Goal: Use online tool/utility: Use online tool/utility

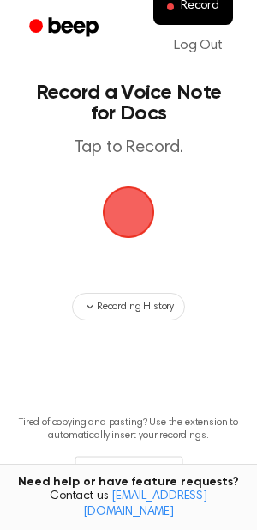
click at [126, 207] on span "button" at bounding box center [129, 212] width 96 height 96
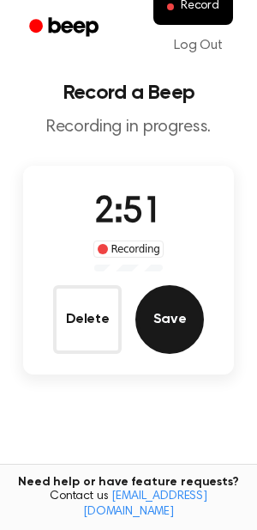
click at [183, 311] on button "Save" at bounding box center [170, 319] width 69 height 69
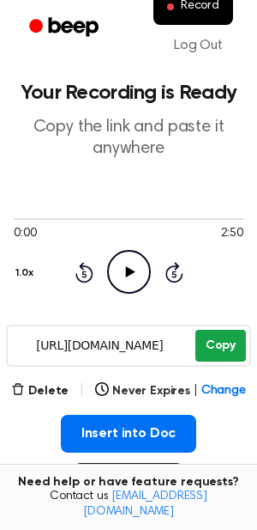
click at [221, 344] on button "Copy" at bounding box center [221, 346] width 51 height 32
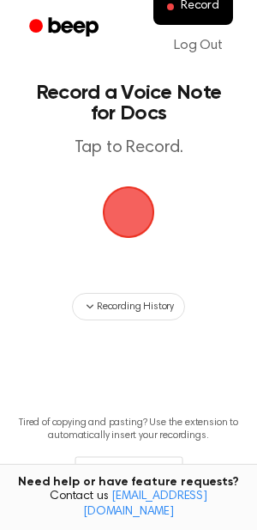
click at [123, 219] on span "button" at bounding box center [129, 213] width 56 height 56
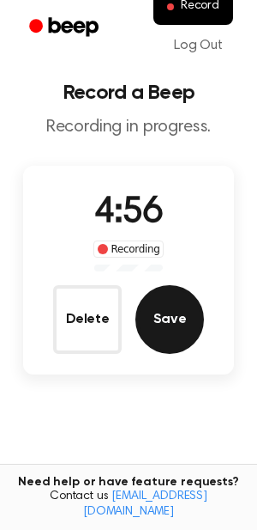
click at [193, 312] on button "Save" at bounding box center [170, 319] width 69 height 69
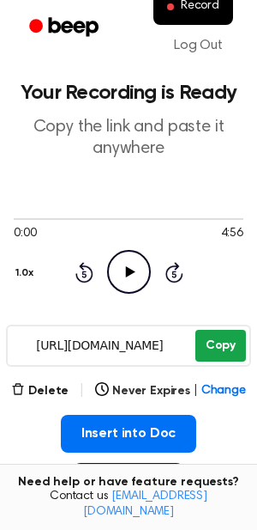
click at [209, 353] on button "Copy" at bounding box center [221, 346] width 51 height 32
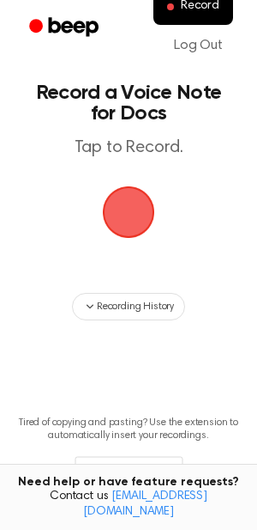
click at [127, 227] on span "button" at bounding box center [129, 212] width 48 height 48
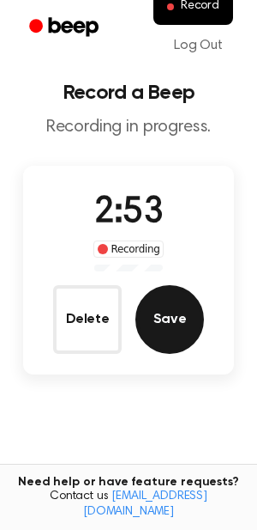
click at [198, 318] on button "Save" at bounding box center [170, 319] width 69 height 69
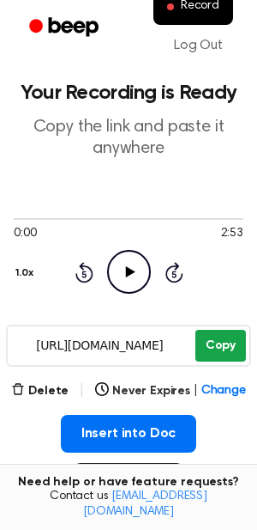
click at [213, 345] on button "Copy" at bounding box center [221, 346] width 51 height 32
